Goal: Check status

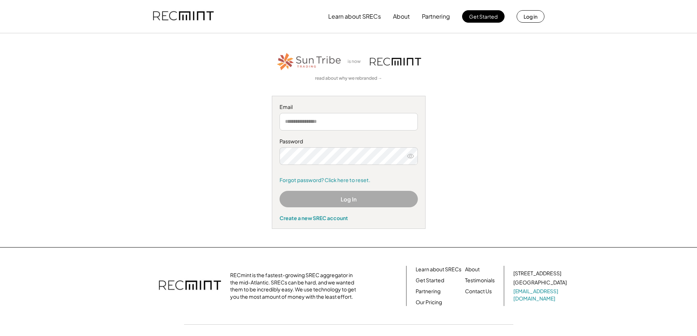
type input "**********"
click at [350, 198] on button "Log In" at bounding box center [348, 199] width 138 height 16
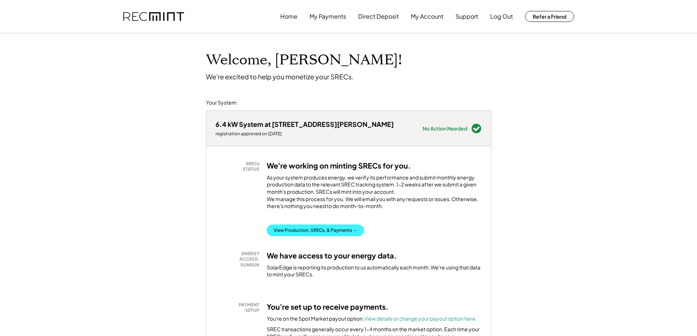
click at [306, 236] on button "View Production, SRECs, & Payments →" at bounding box center [315, 231] width 97 height 12
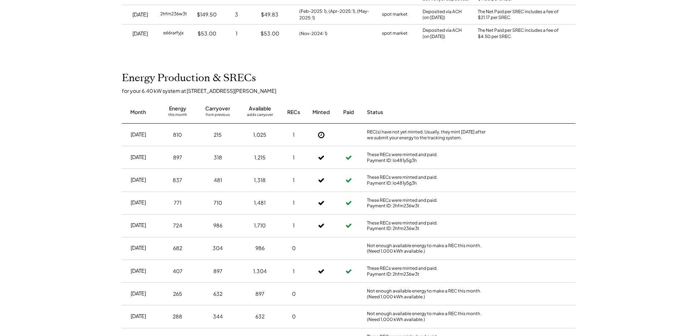
scroll to position [110, 0]
